Goal: Task Accomplishment & Management: Use online tool/utility

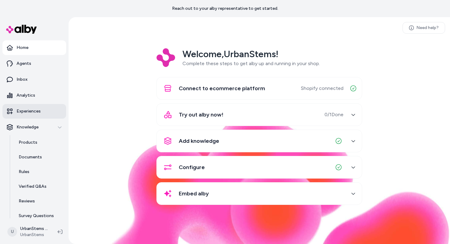
click at [39, 117] on link "Experiences" at bounding box center [34, 111] width 64 height 15
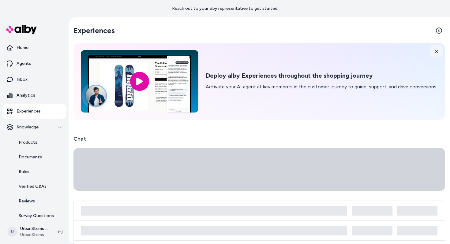
click at [434, 52] on icon at bounding box center [436, 51] width 4 height 4
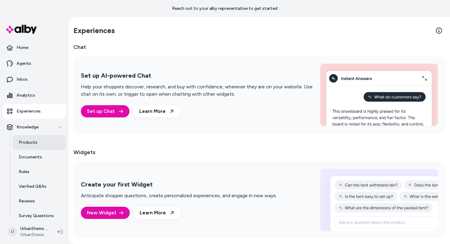
click at [31, 144] on p "Products" at bounding box center [28, 143] width 19 height 6
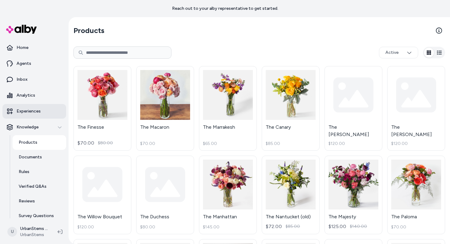
click at [33, 110] on p "Experiences" at bounding box center [29, 111] width 24 height 6
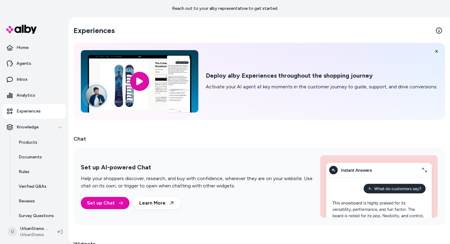
scroll to position [91, 0]
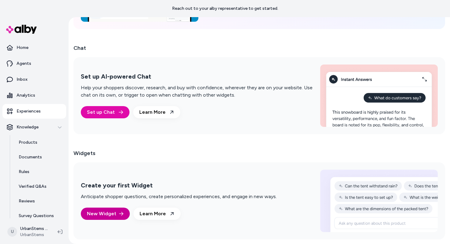
click at [109, 214] on button "New Widget" at bounding box center [105, 214] width 49 height 12
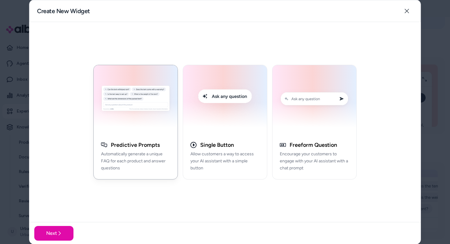
click at [158, 130] on img "button" at bounding box center [135, 100] width 76 height 62
click at [47, 236] on button "Next" at bounding box center [53, 233] width 39 height 15
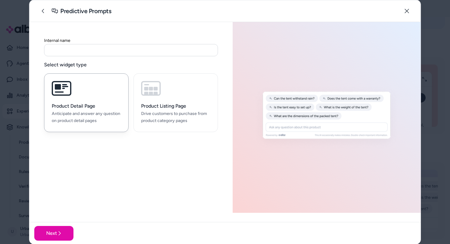
click at [91, 108] on h3 "Product Detail Page" at bounding box center [86, 106] width 69 height 6
click at [75, 54] on input at bounding box center [131, 50] width 174 height 12
type input "**********"
click at [70, 113] on p "Anticipate and answer any question on product detail pages" at bounding box center [86, 117] width 69 height 14
click at [46, 236] on button "Next" at bounding box center [53, 233] width 39 height 15
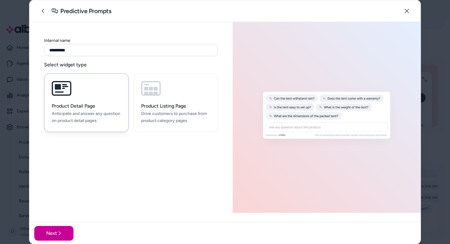
click at [55, 235] on button "Next" at bounding box center [53, 233] width 39 height 15
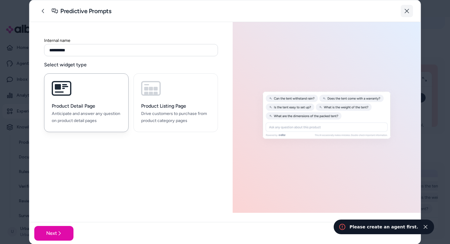
click at [405, 13] on icon "button" at bounding box center [406, 11] width 5 height 5
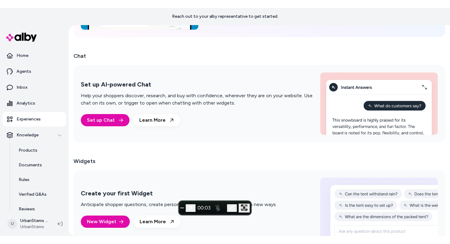
scroll to position [107, 0]
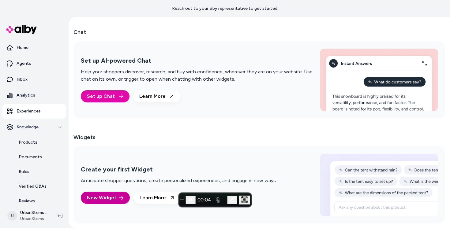
click at [108, 199] on button "New Widget" at bounding box center [105, 198] width 49 height 12
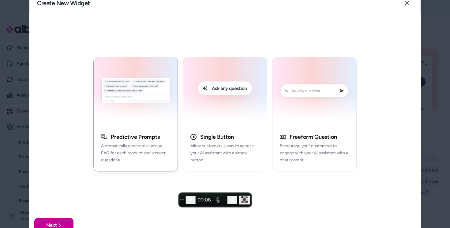
click at [65, 223] on button "Next" at bounding box center [53, 225] width 39 height 15
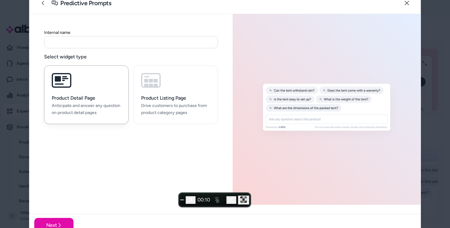
click at [57, 43] on input at bounding box center [131, 42] width 174 height 12
type input "***"
click at [115, 116] on p "Anticipate and answer any question on product detail pages" at bounding box center [86, 109] width 69 height 14
click at [69, 224] on button "Next" at bounding box center [53, 225] width 39 height 15
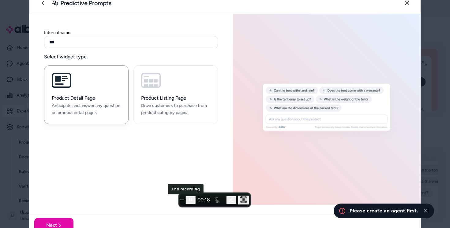
click at [182, 200] on span "End recording" at bounding box center [182, 200] width 0 height 0
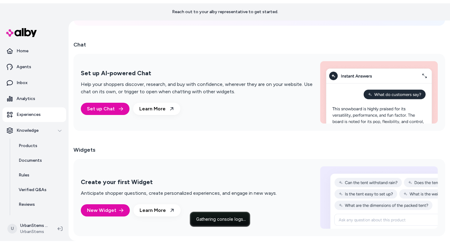
scroll to position [91, 0]
